Goal: Task Accomplishment & Management: Manage account settings

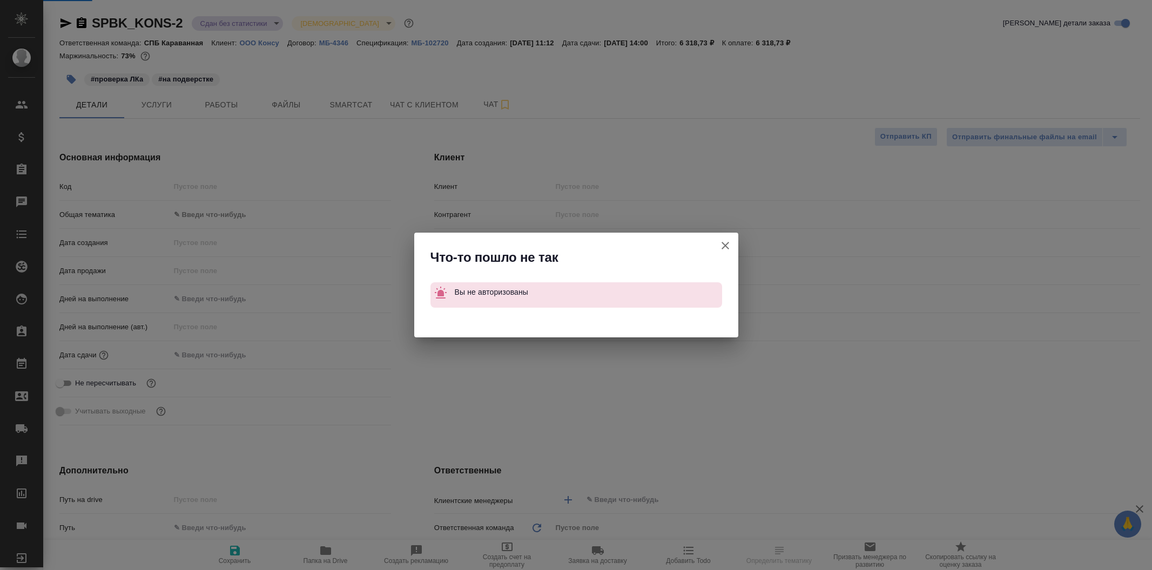
select select "RU"
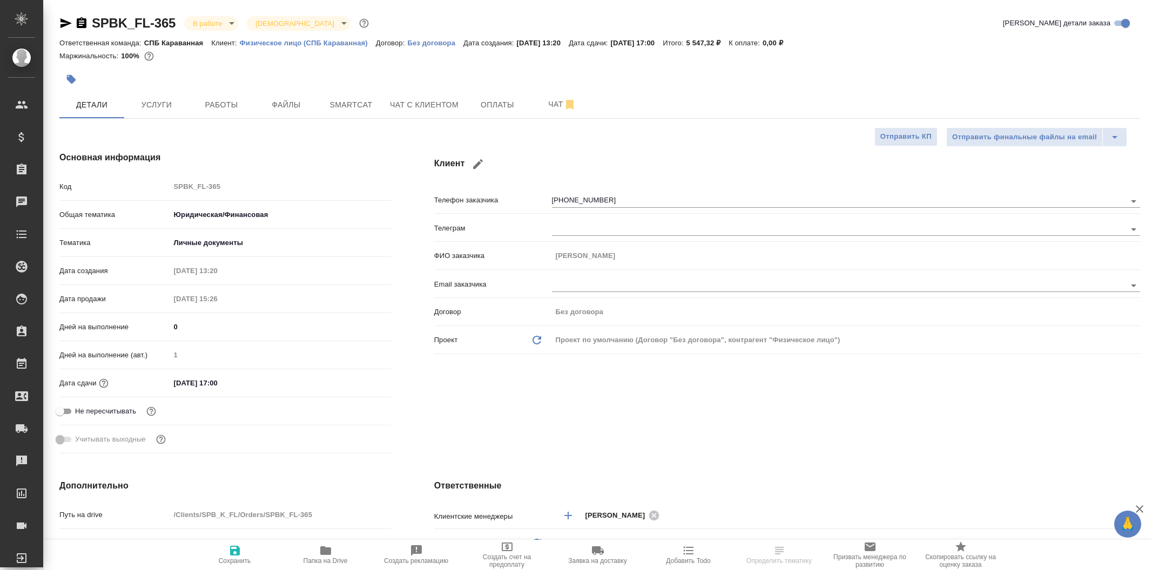
select select "RU"
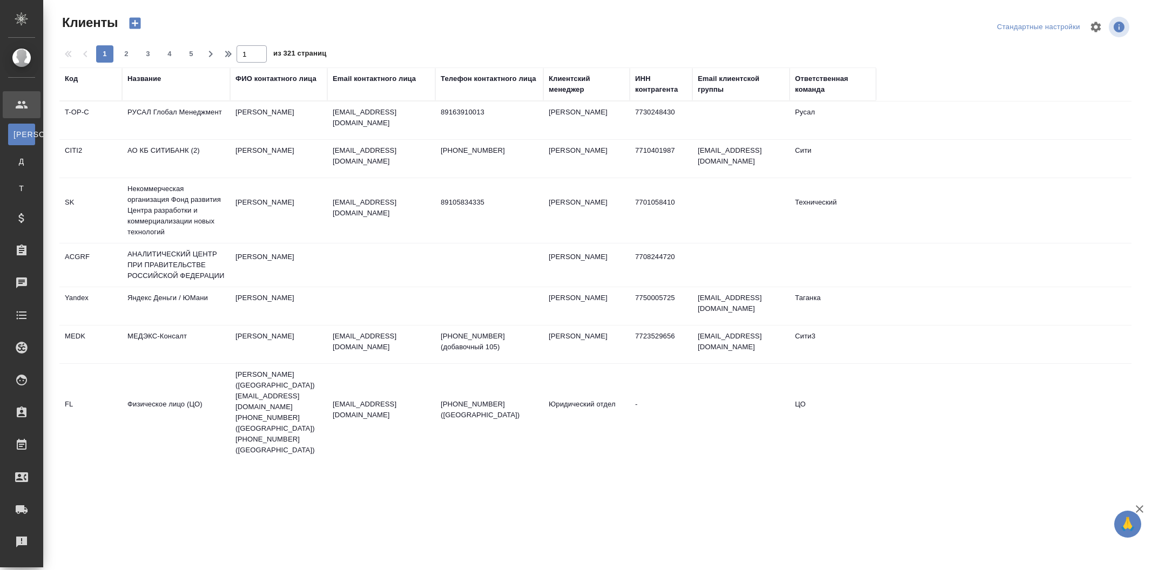
select select "RU"
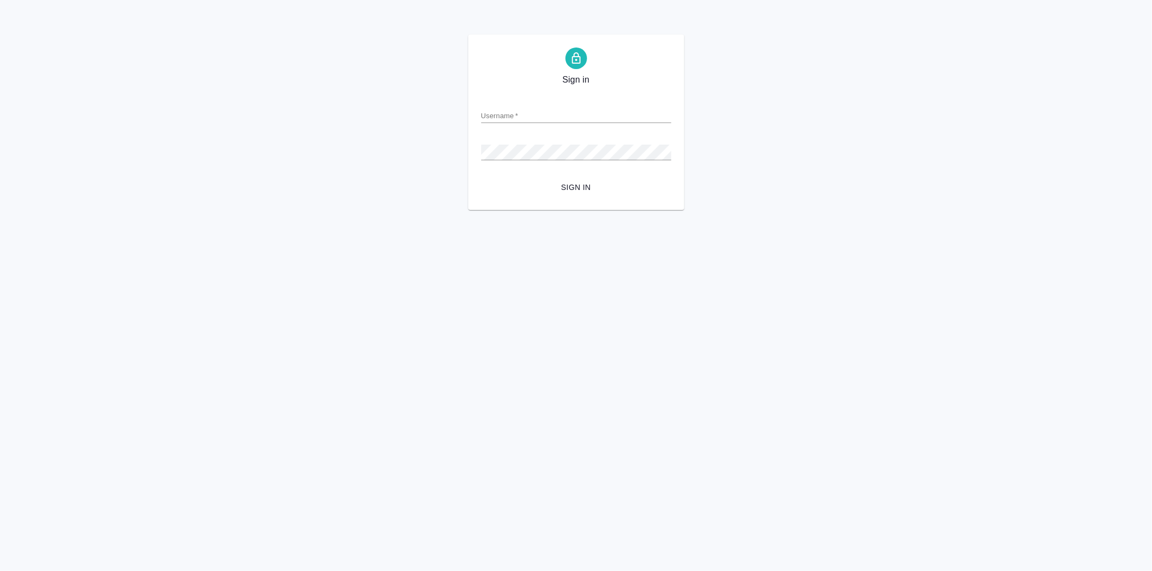
click at [504, 117] on input "Username   *" at bounding box center [576, 115] width 190 height 15
type input "arina.ivanova@awatera.com"
click at [481, 178] on button "Sign in" at bounding box center [576, 188] width 190 height 20
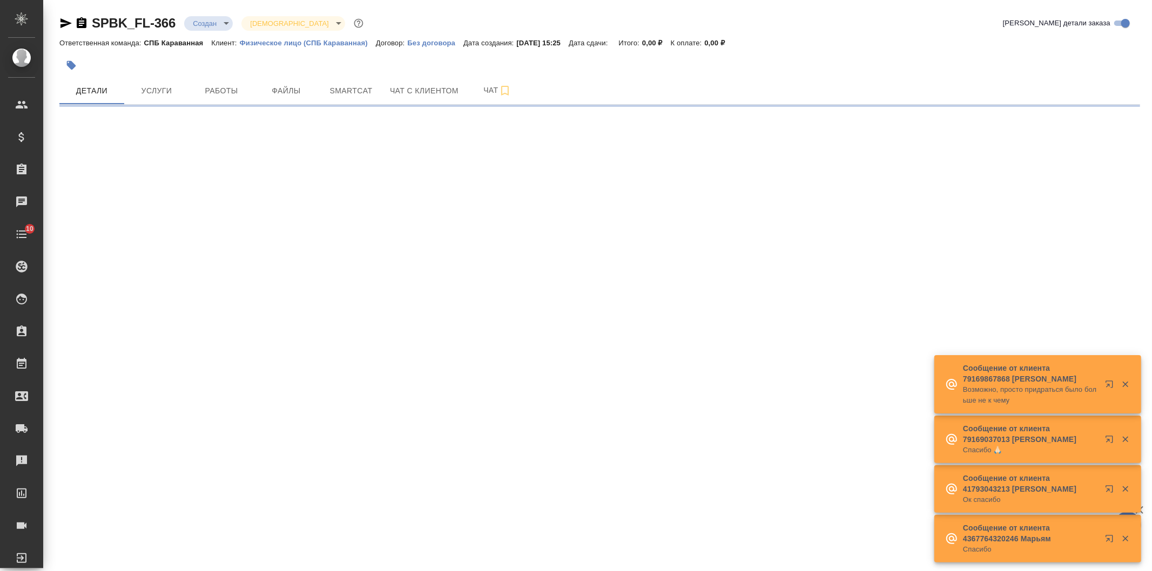
select select "RU"
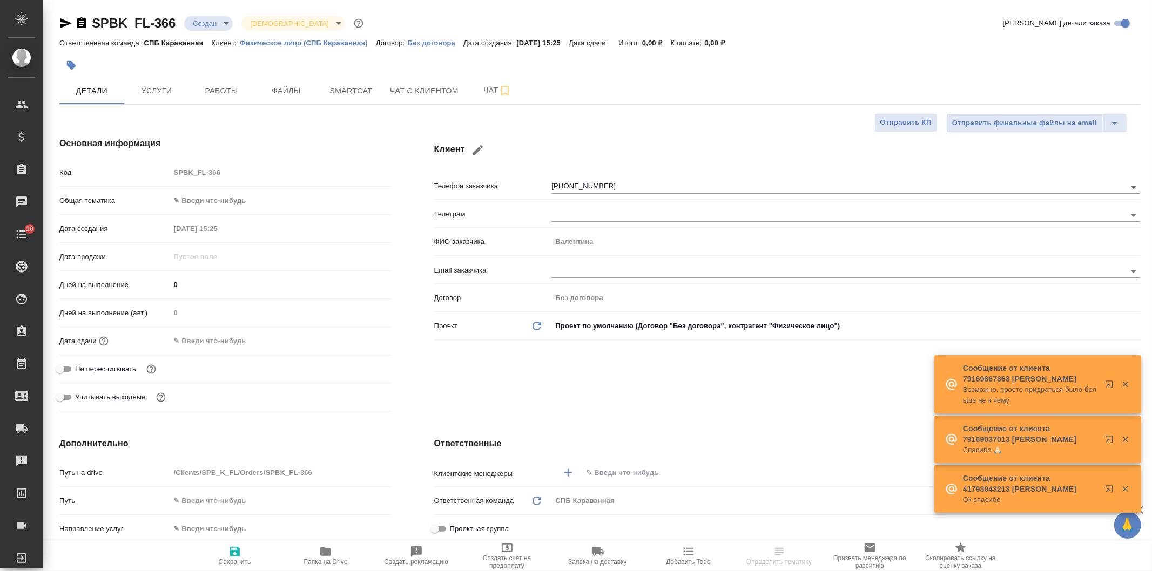
type textarea "x"
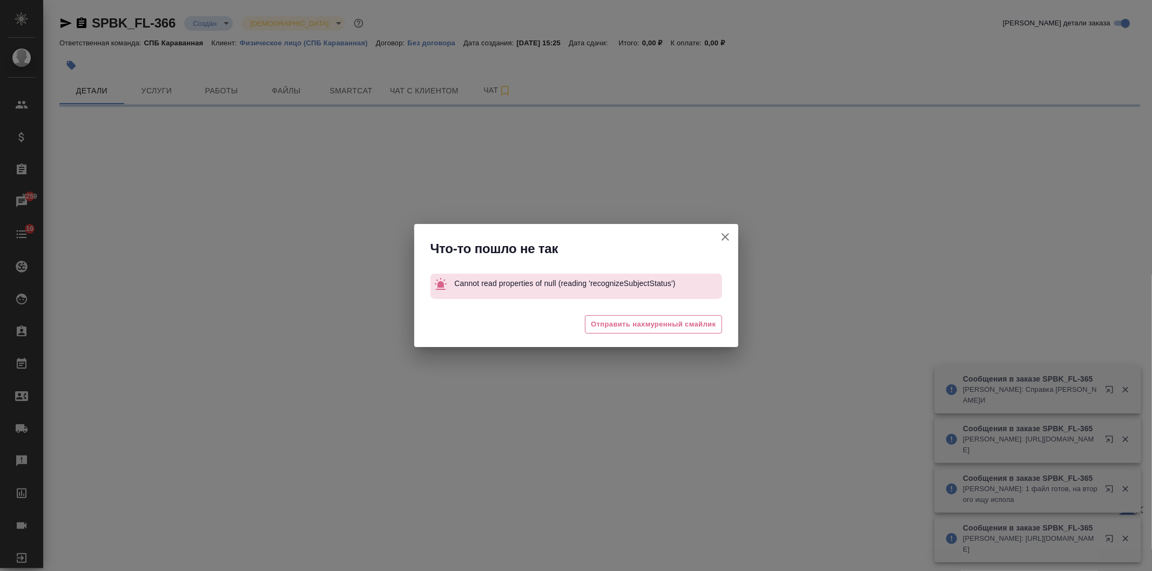
select select "RU"
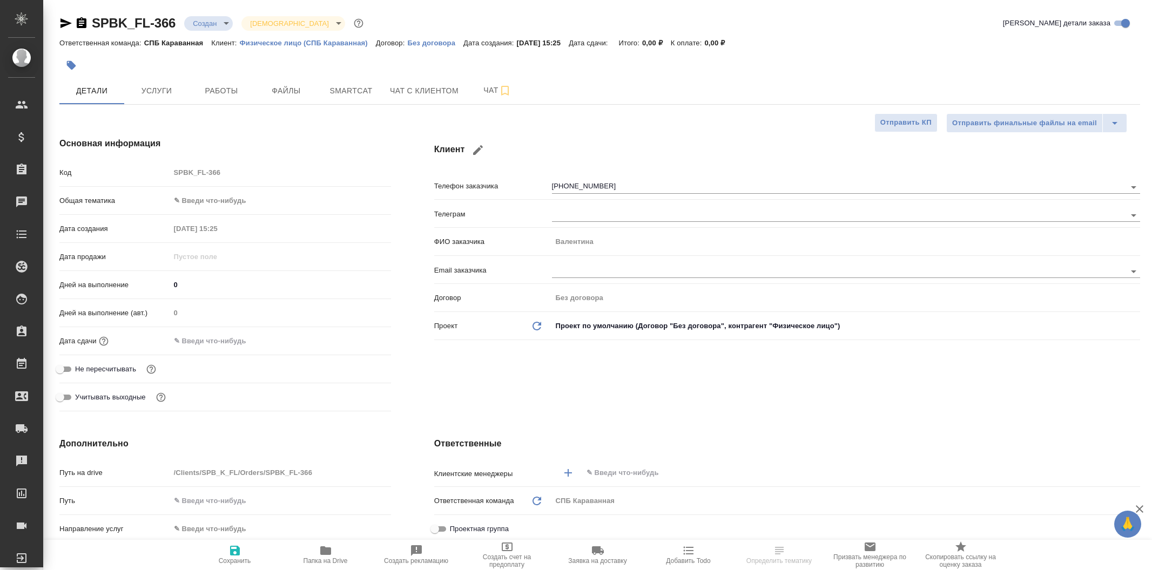
select select "RU"
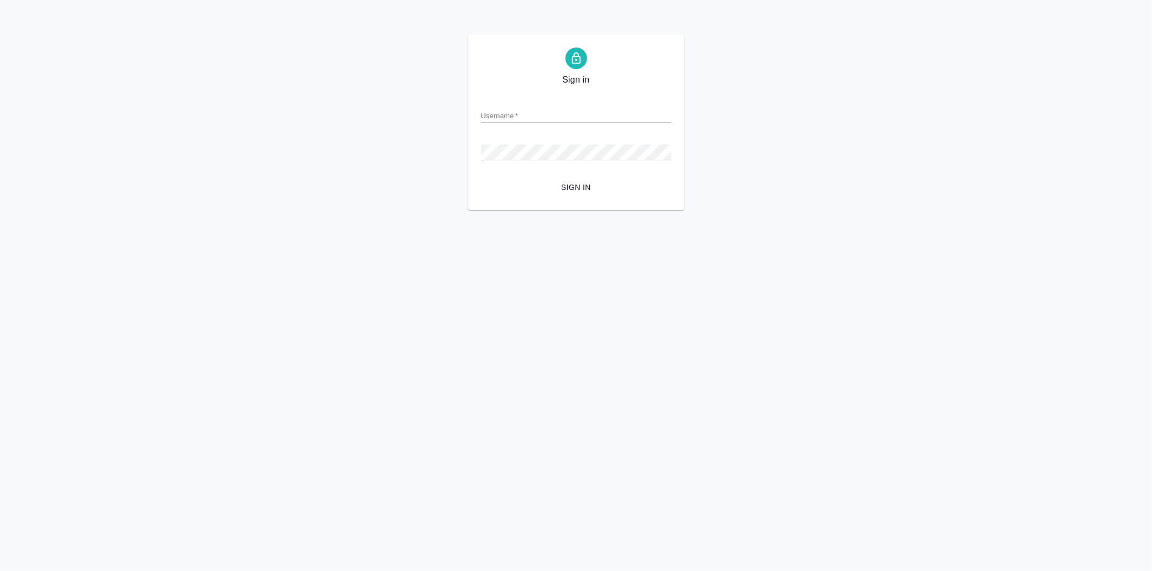
click at [557, 116] on input "Username   *" at bounding box center [576, 115] width 190 height 15
type input "arina.ivanova@awatera.com"
click at [481, 178] on button "Sign in" at bounding box center [576, 188] width 190 height 20
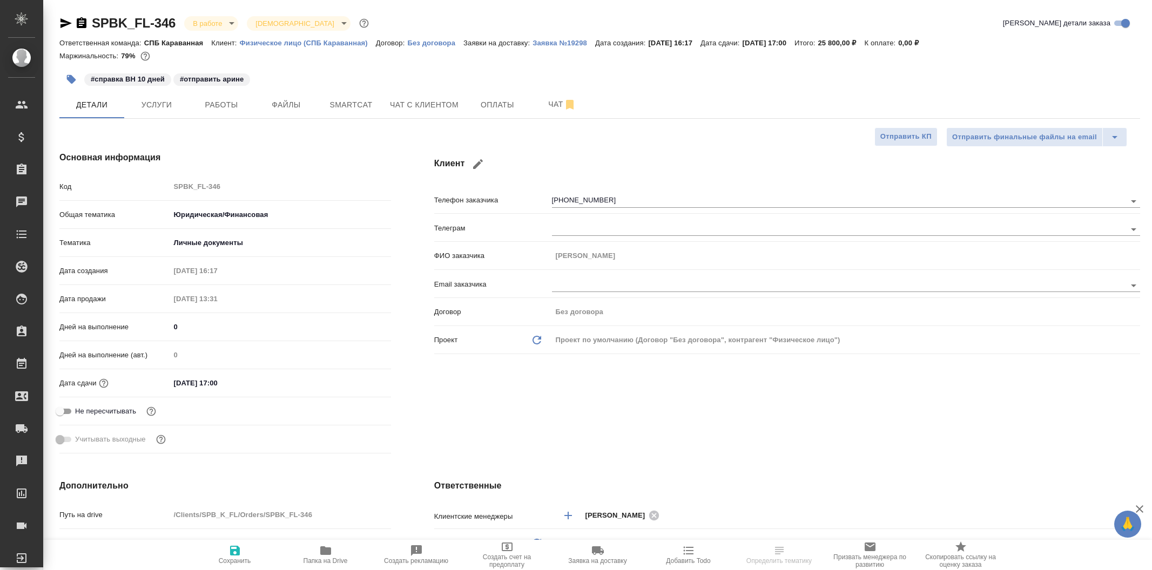
select select "RU"
type textarea "x"
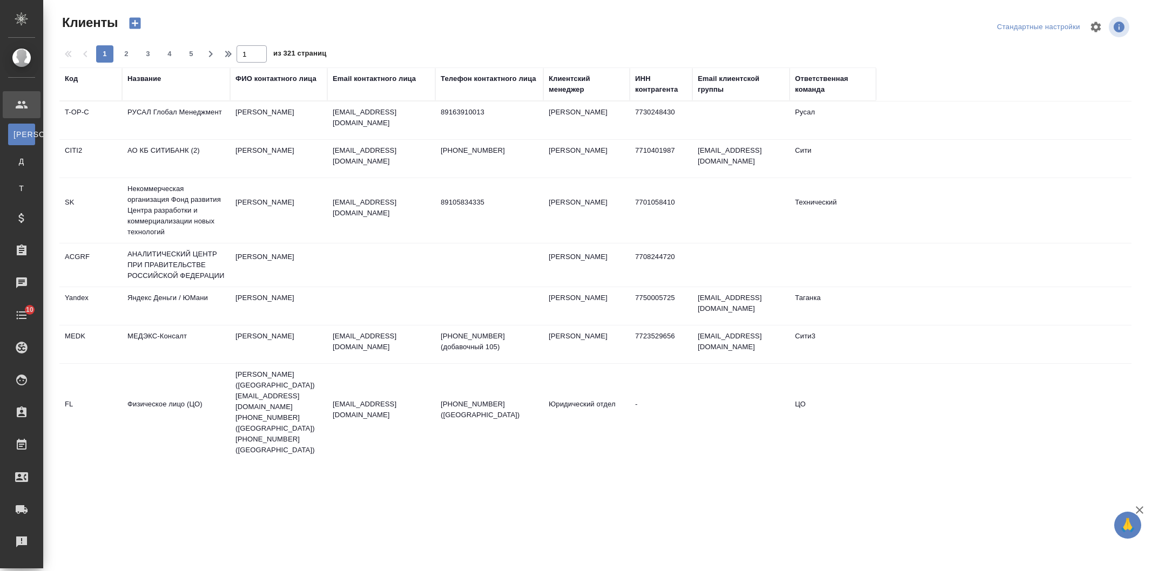
select select "RU"
